Goal: Find specific page/section: Find specific page/section

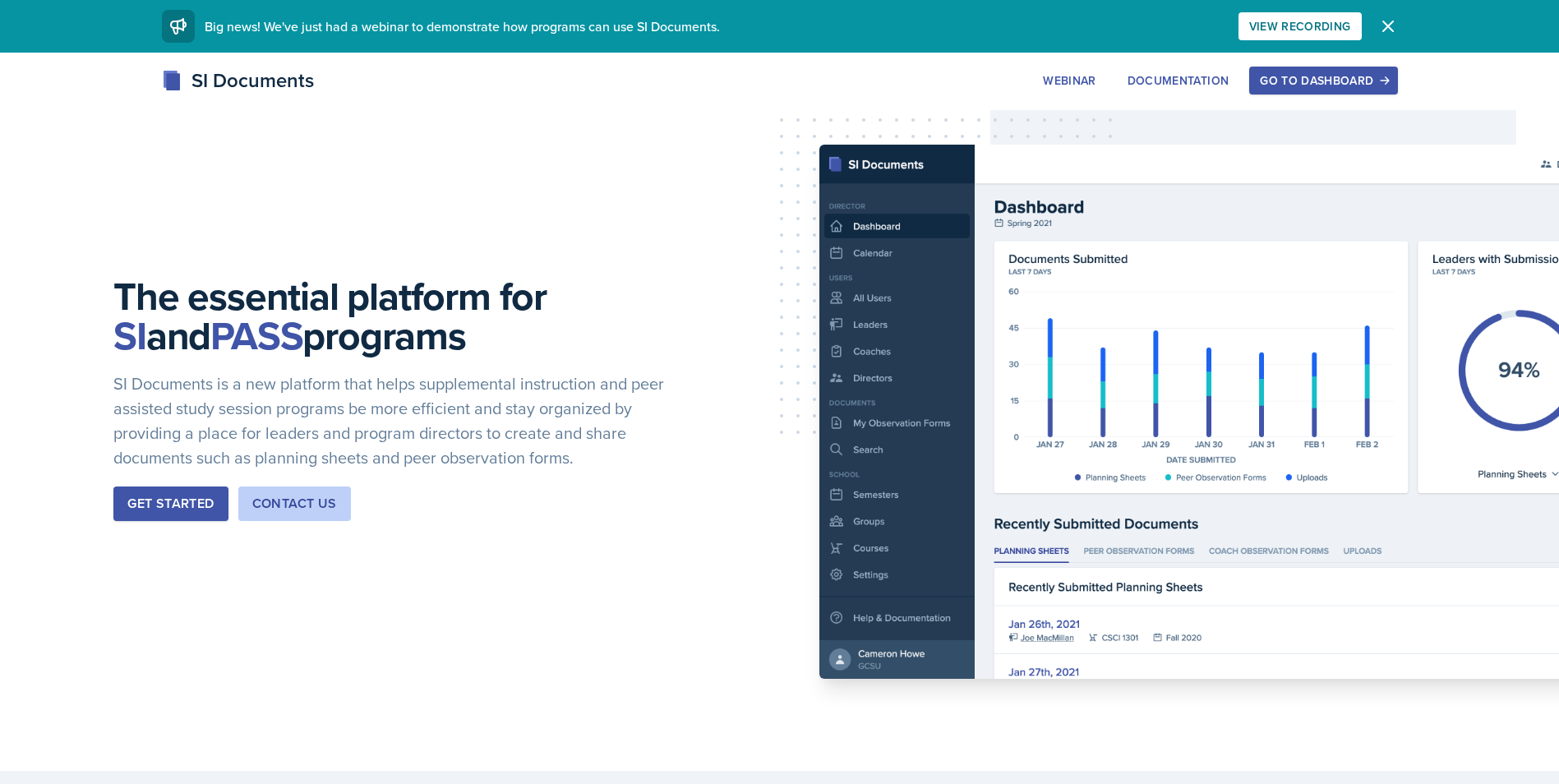
click at [1316, 80] on div "Go to Dashboard" at bounding box center [1323, 81] width 127 height 13
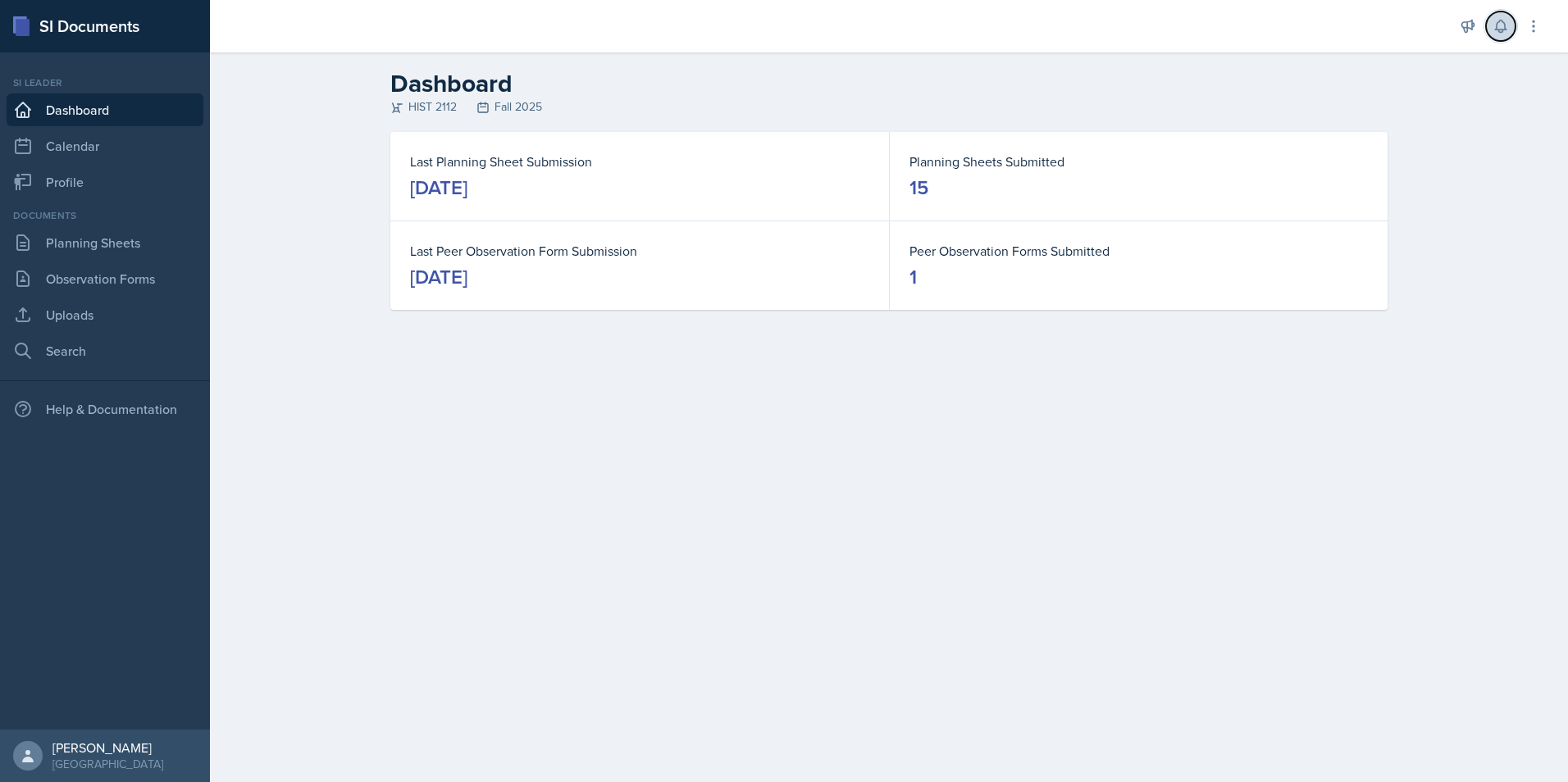
click at [1503, 25] on icon at bounding box center [1501, 26] width 17 height 17
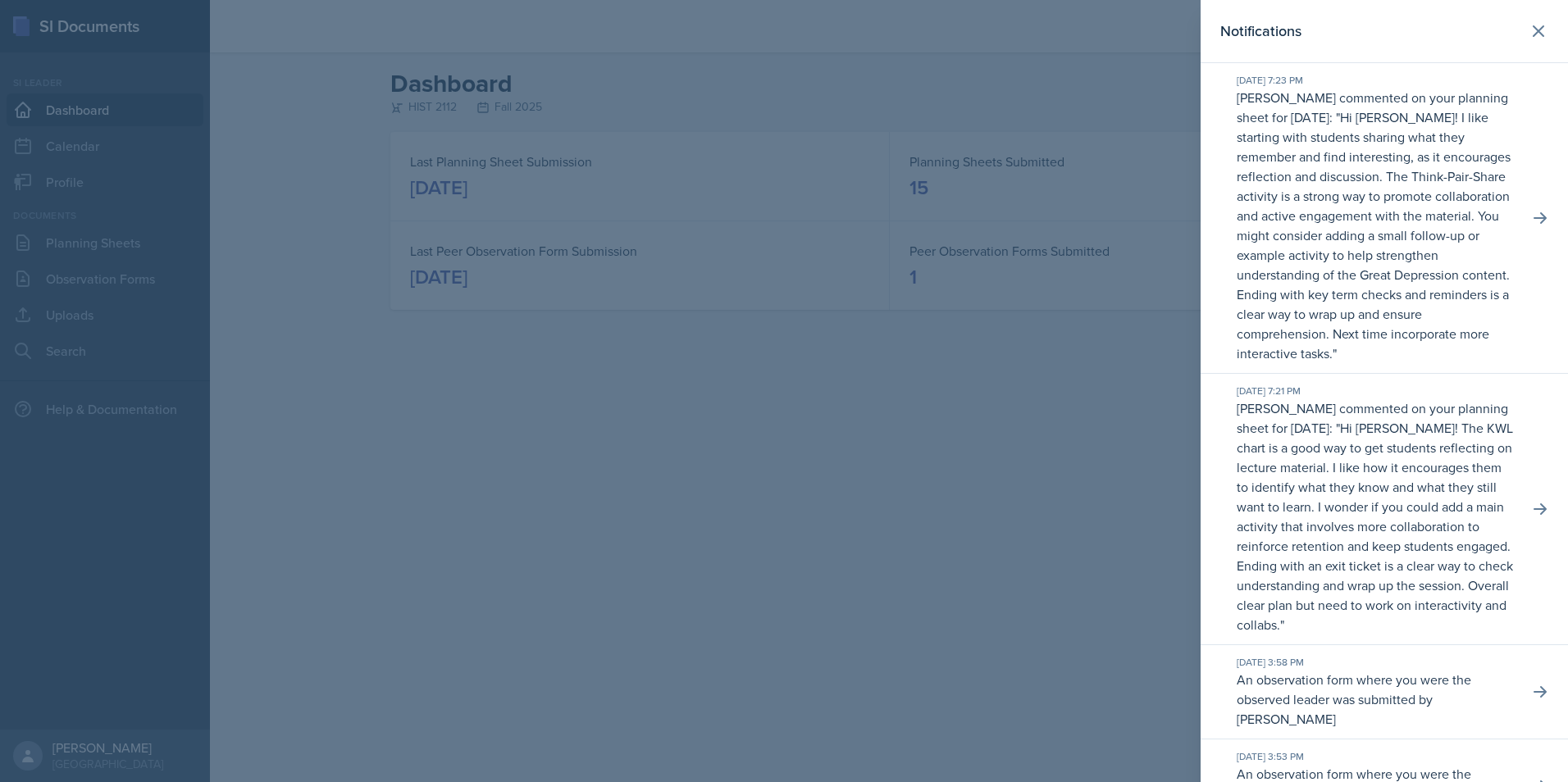
click at [943, 203] on div at bounding box center [784, 391] width 1568 height 782
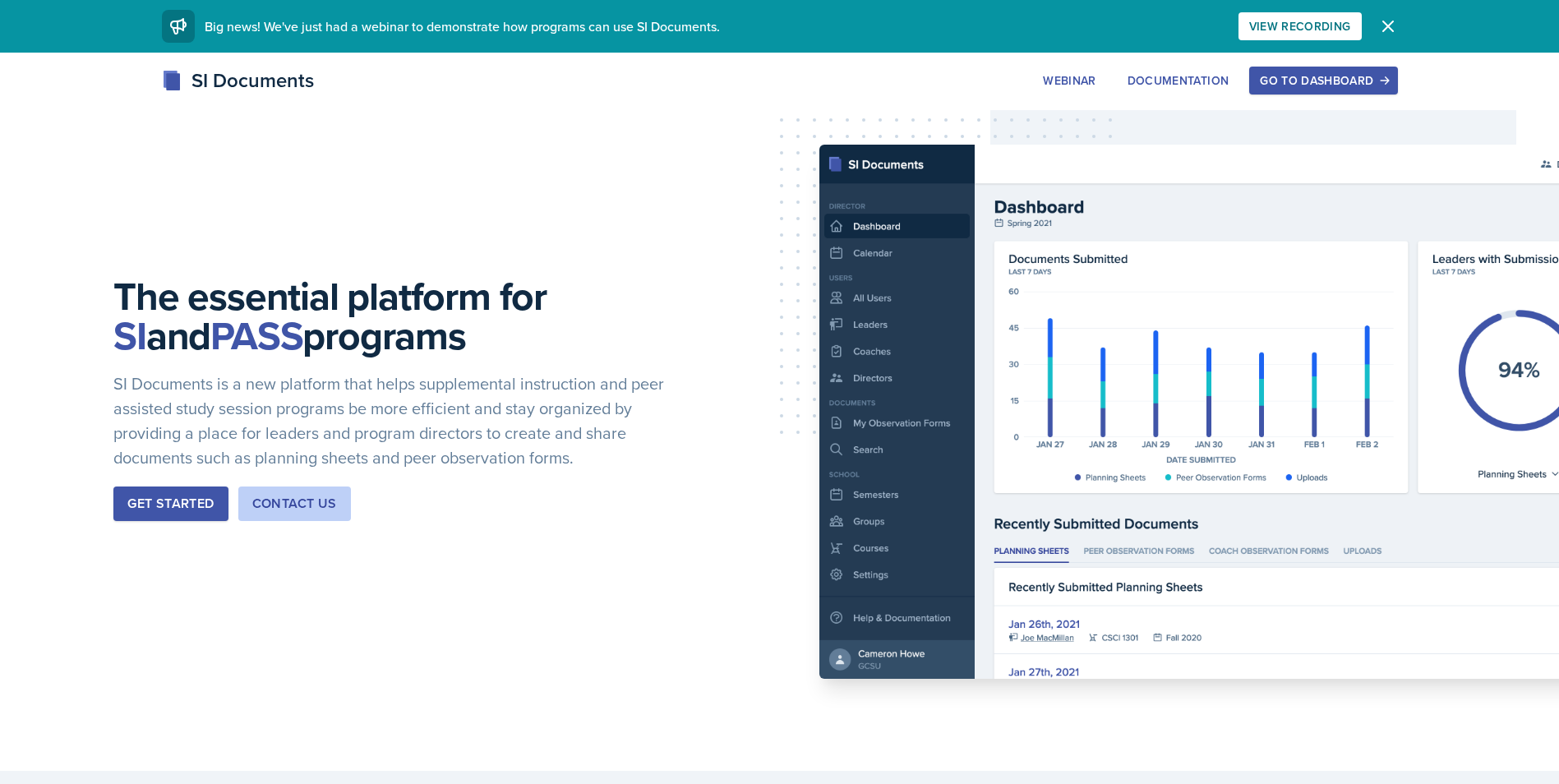
click at [1358, 90] on button "Go to Dashboard" at bounding box center [1324, 81] width 148 height 28
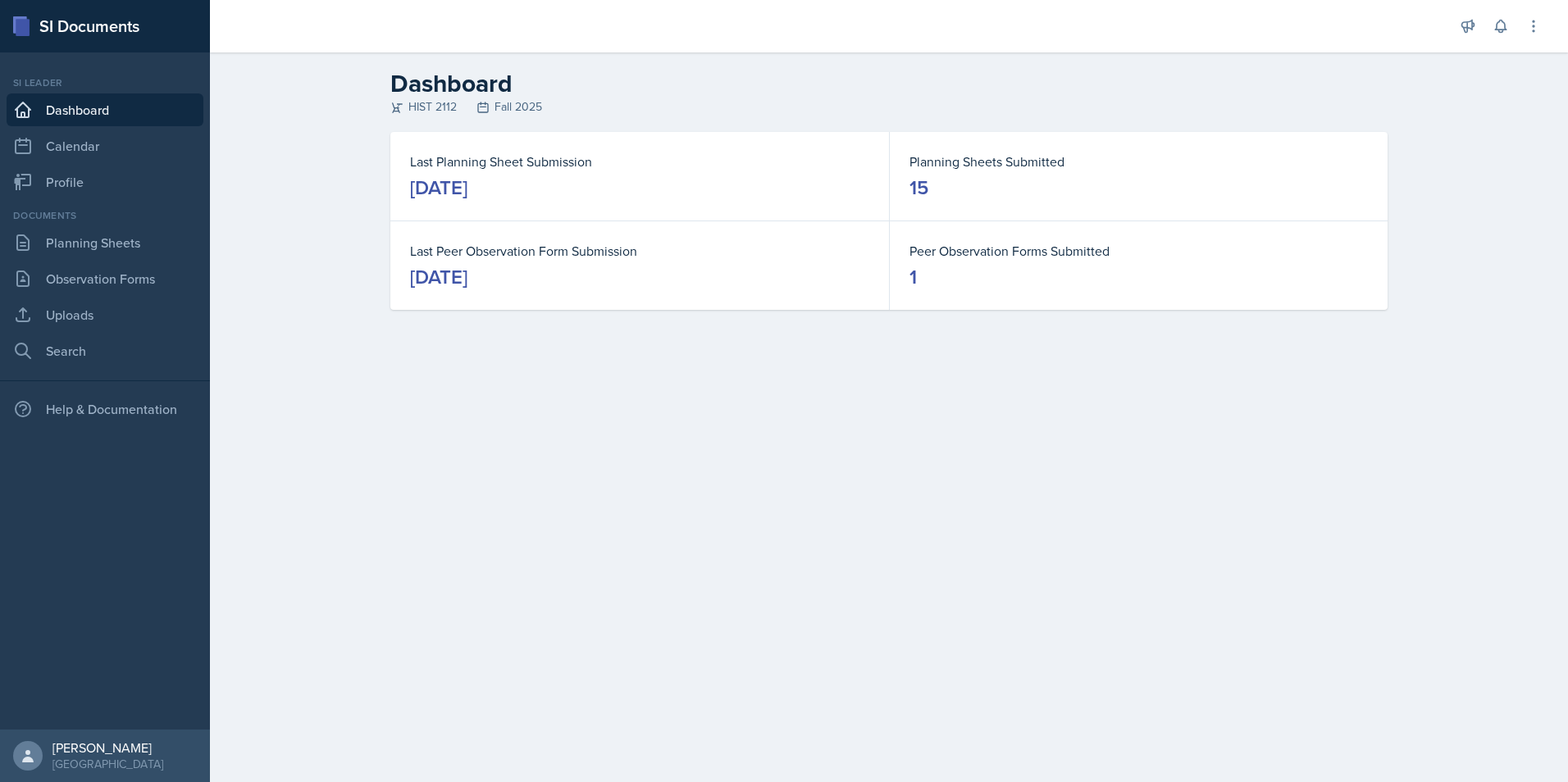
click at [96, 260] on div "Documents Planning Sheets Observation Forms Uploads Search" at bounding box center [105, 288] width 196 height 159
click at [96, 245] on link "Planning Sheets" at bounding box center [105, 242] width 196 height 33
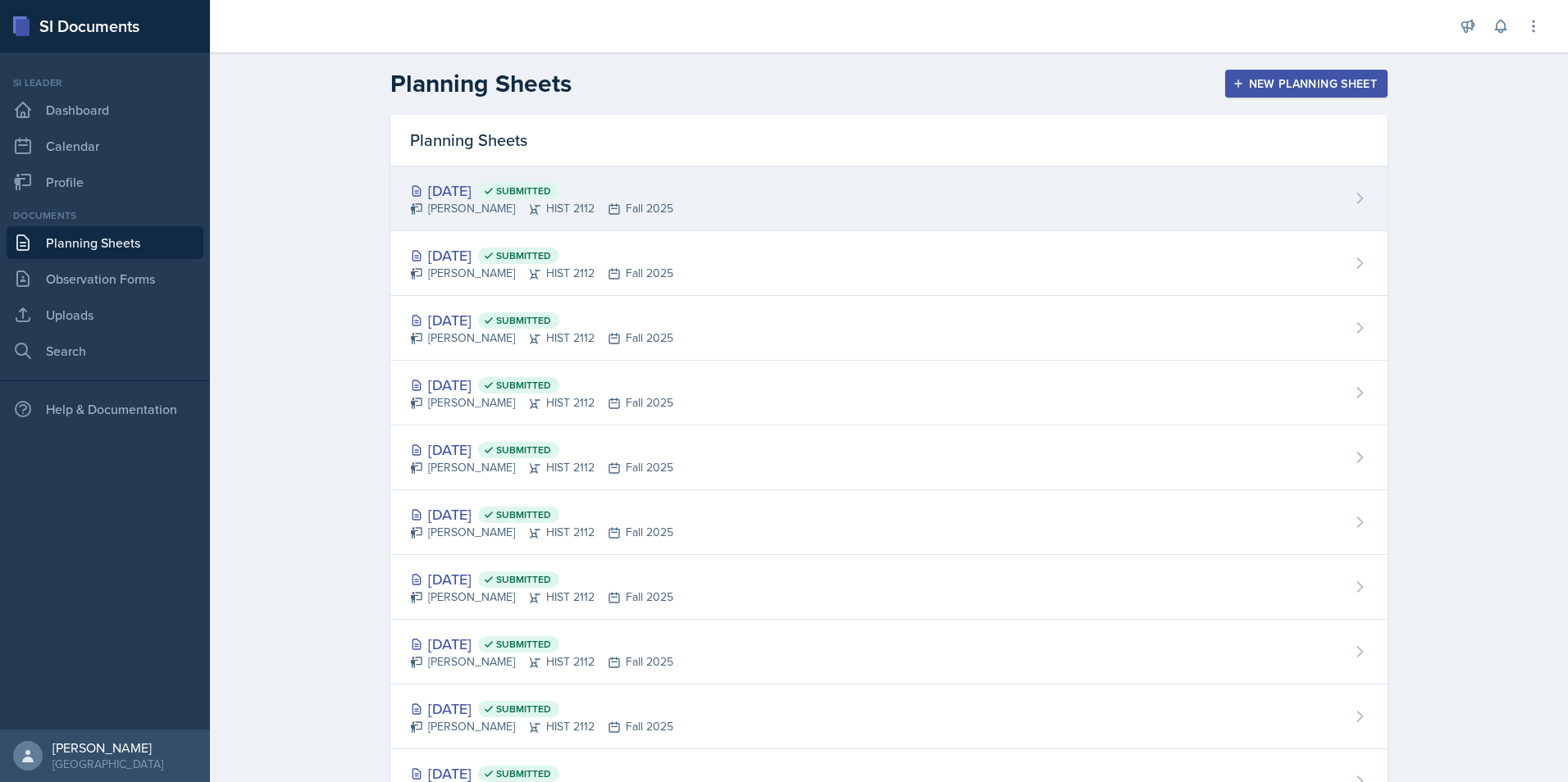
click at [530, 203] on div "[PERSON_NAME] HIST 2112 Fall 2025" at bounding box center [541, 209] width 263 height 17
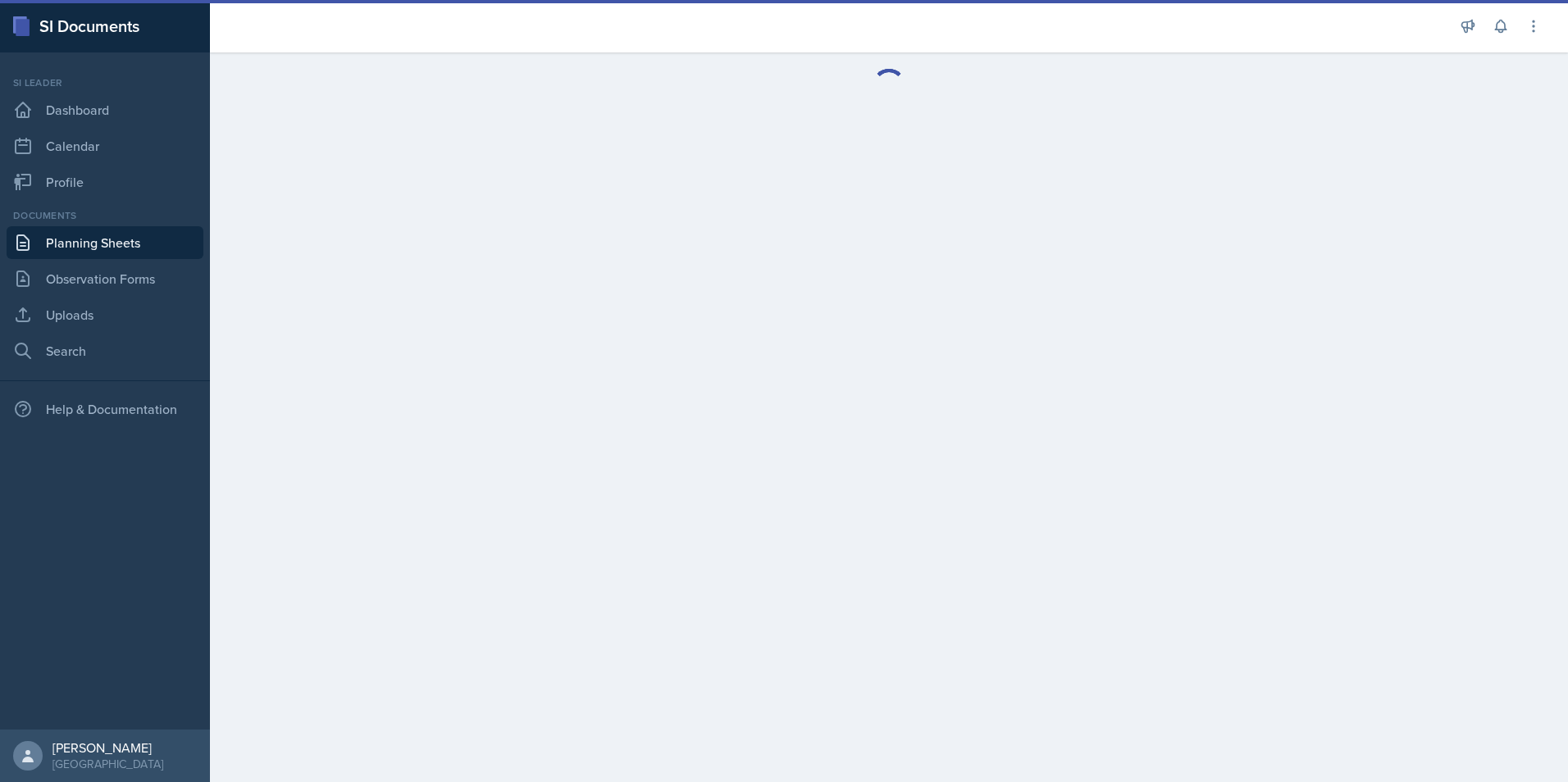
click at [60, 242] on link "Planning Sheets" at bounding box center [105, 242] width 196 height 33
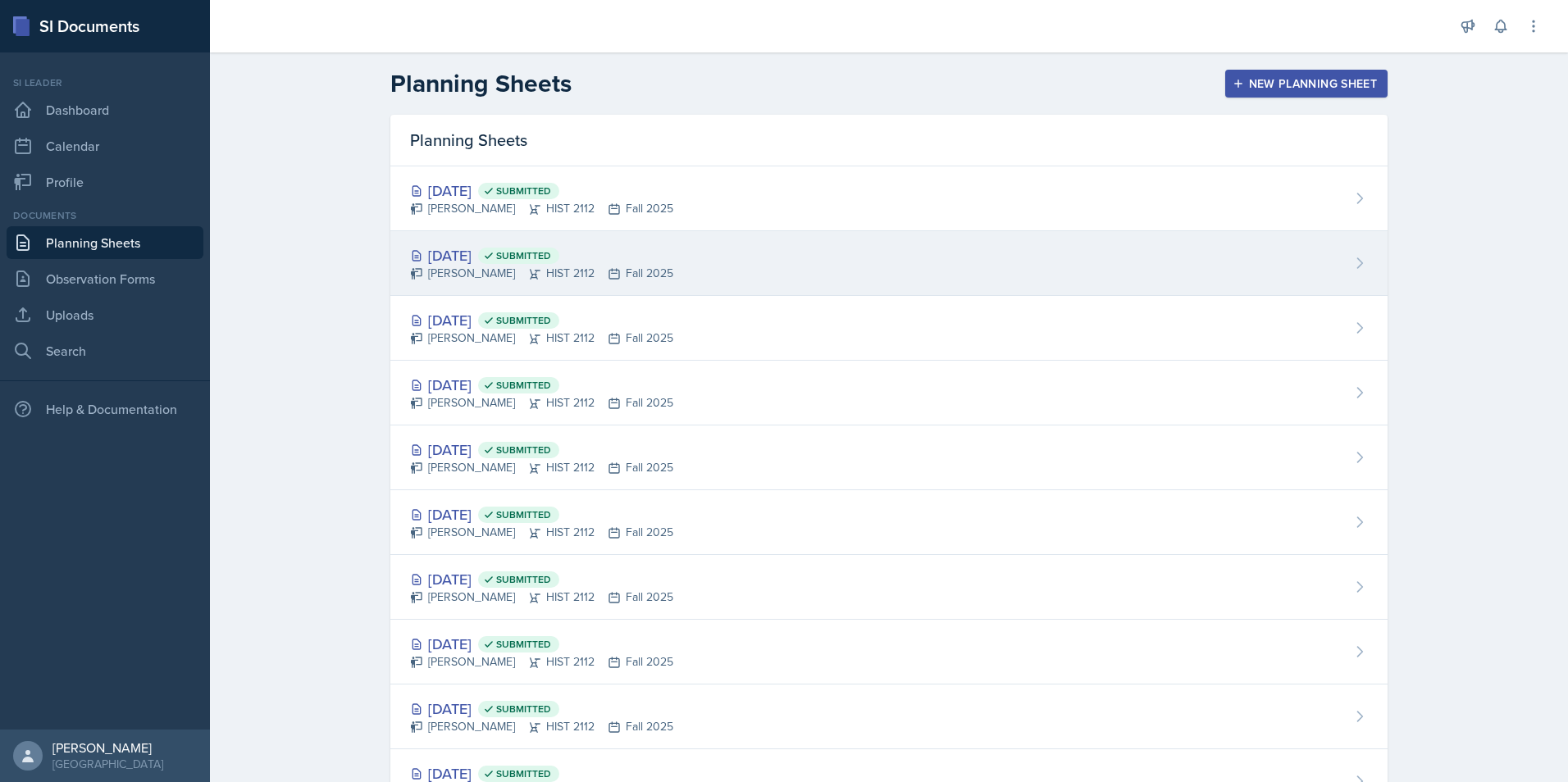
click at [486, 278] on div "[PERSON_NAME] HIST 2112 Fall 2025" at bounding box center [541, 273] width 263 height 17
